Goal: Information Seeking & Learning: Learn about a topic

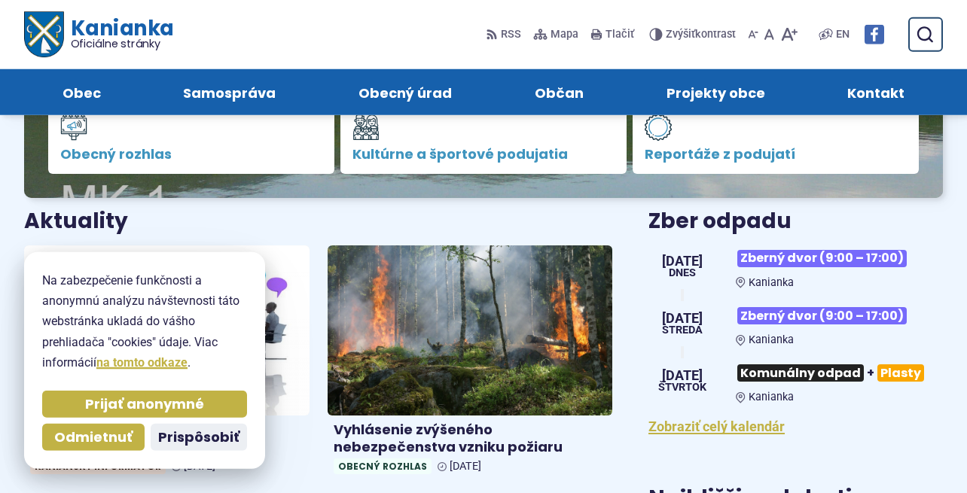
scroll to position [384, 0]
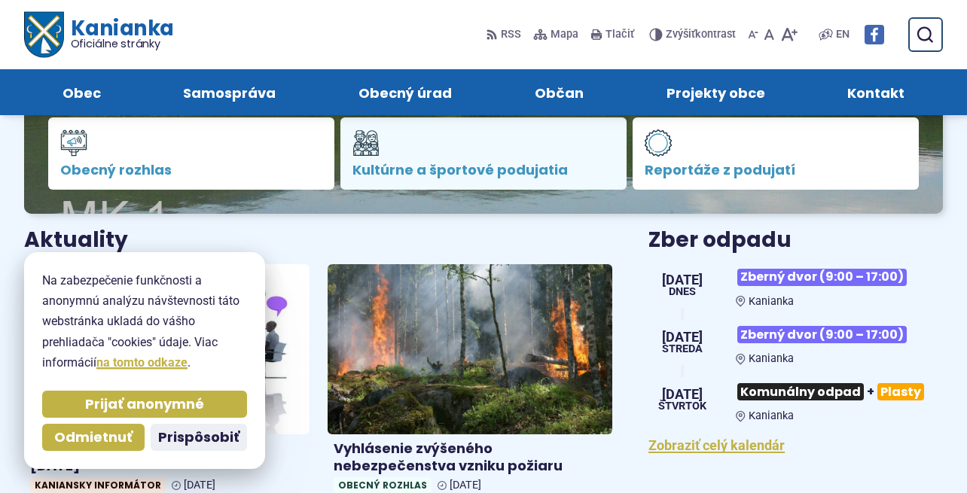
click at [451, 170] on span "Kultúrne a športové podujatia" at bounding box center [484, 170] width 262 height 15
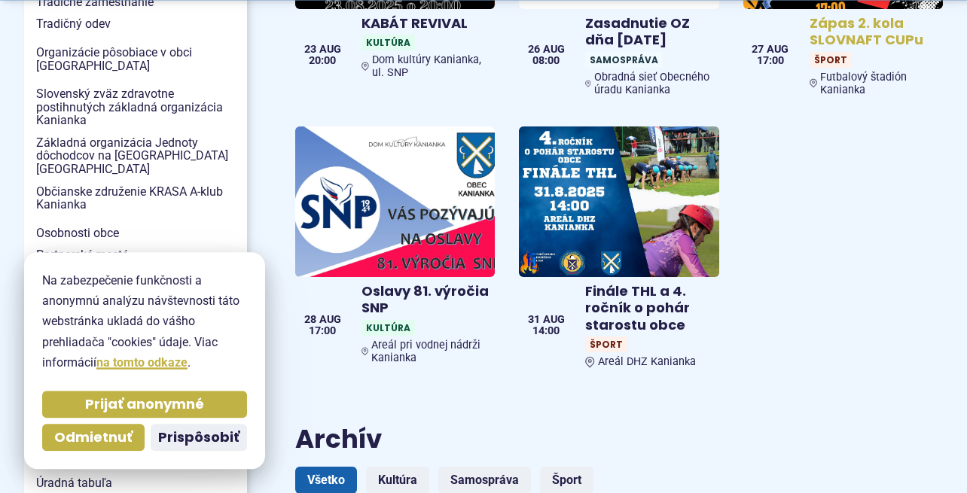
scroll to position [538, 0]
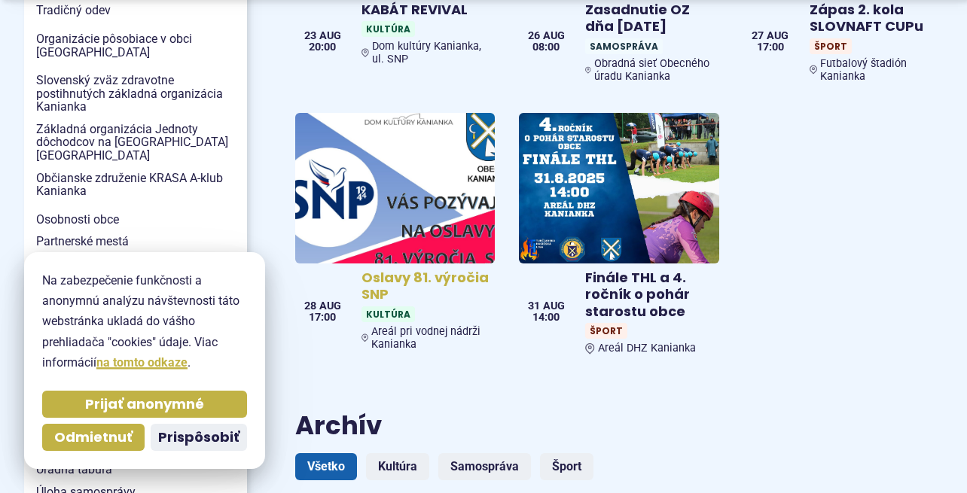
click at [384, 270] on h4 "Oslavy 81. výročia SNP" at bounding box center [425, 287] width 127 height 34
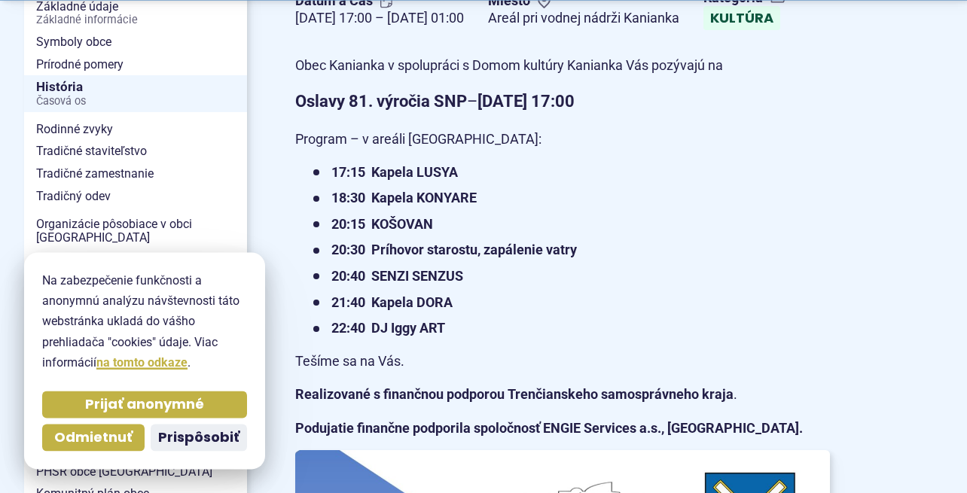
scroll to position [461, 0]
